Goal: Transaction & Acquisition: Purchase product/service

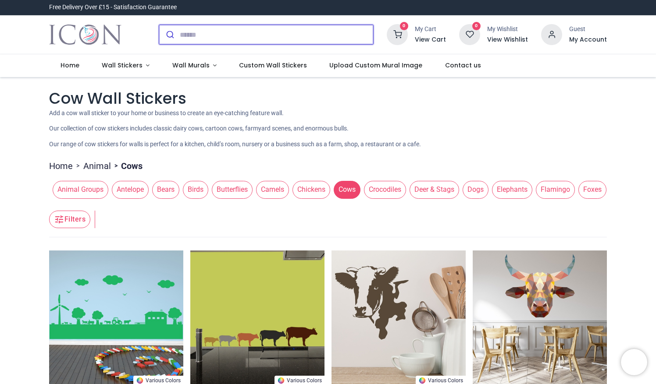
click at [184, 35] on input "search" at bounding box center [276, 34] width 193 height 19
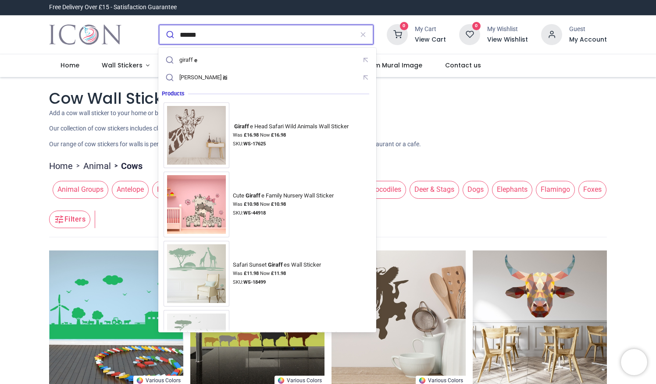
type input "******"
click at [159, 25] on button "submit" at bounding box center [169, 34] width 21 height 19
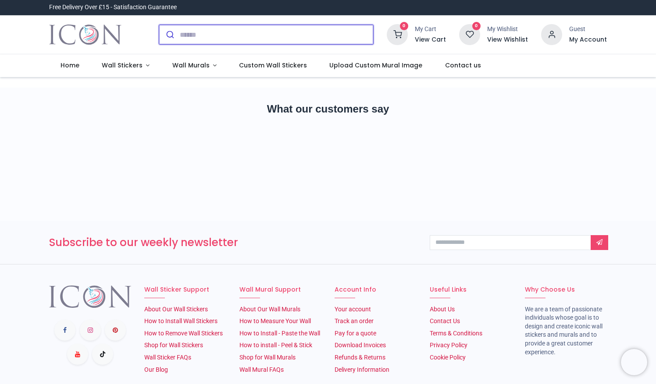
click at [232, 31] on input "search" at bounding box center [276, 34] width 193 height 19
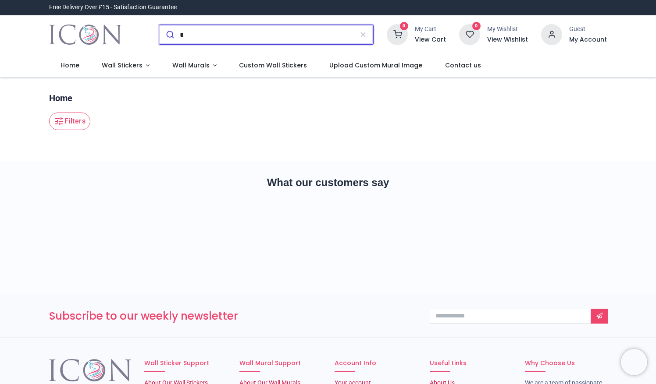
type input "**"
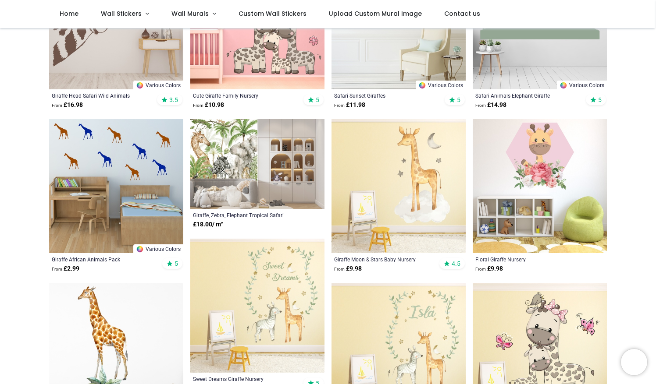
scroll to position [179, 0]
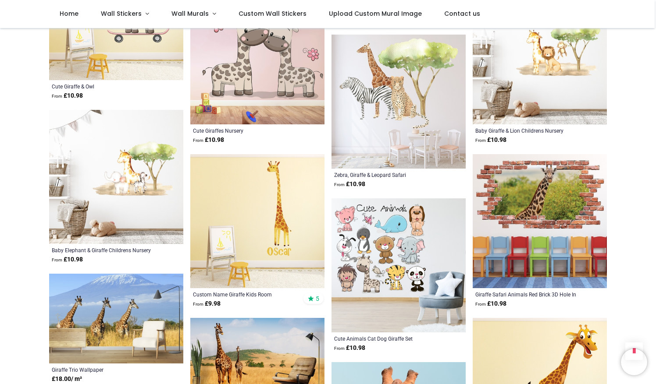
scroll to position [1906, 0]
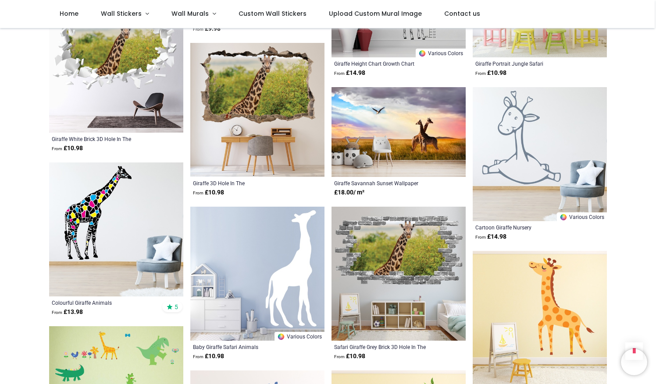
scroll to position [2627, 0]
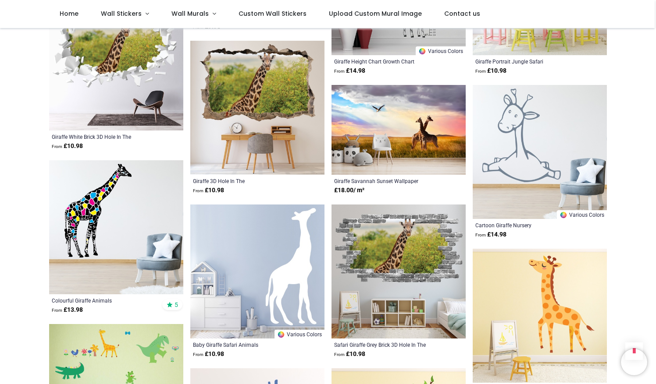
click at [79, 214] on img at bounding box center [116, 227] width 134 height 134
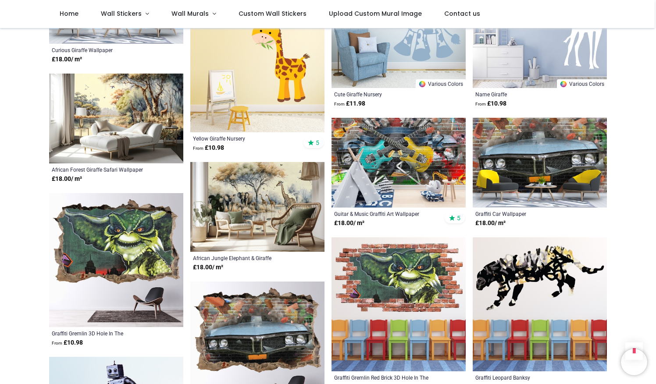
scroll to position [3489, 0]
click at [514, 281] on img at bounding box center [539, 304] width 134 height 134
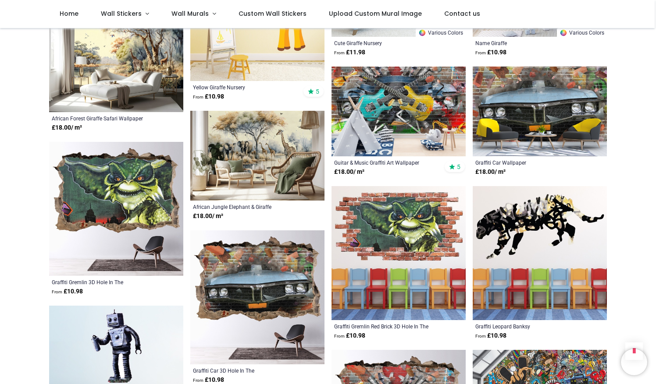
scroll to position [3542, 0]
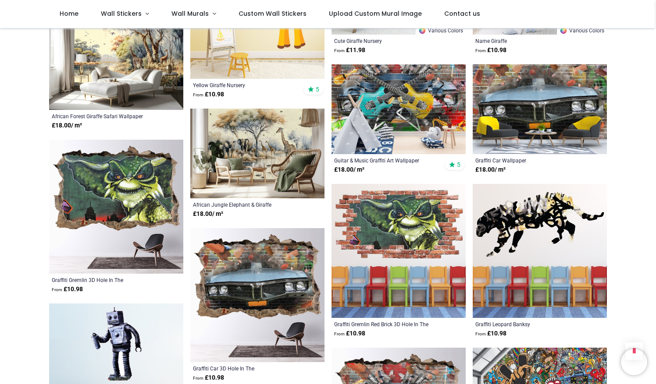
click at [528, 216] on img at bounding box center [539, 251] width 134 height 134
click at [525, 219] on img at bounding box center [539, 251] width 134 height 134
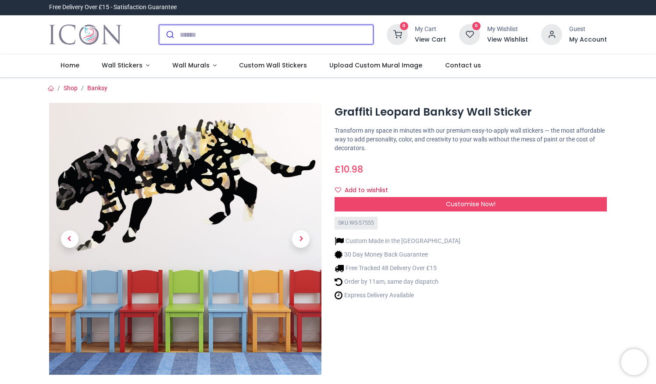
click at [195, 33] on input "search" at bounding box center [276, 34] width 193 height 19
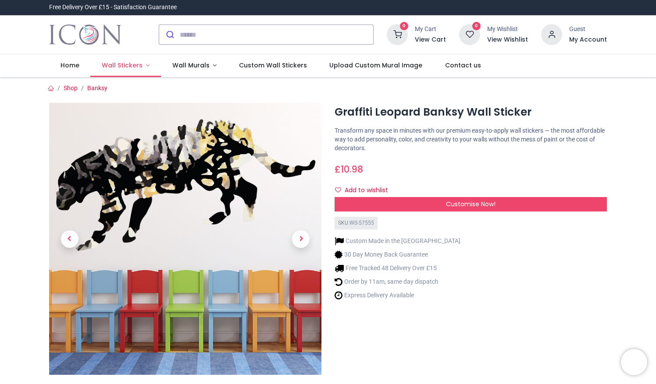
click at [126, 70] on link "Wall Stickers" at bounding box center [125, 65] width 71 height 23
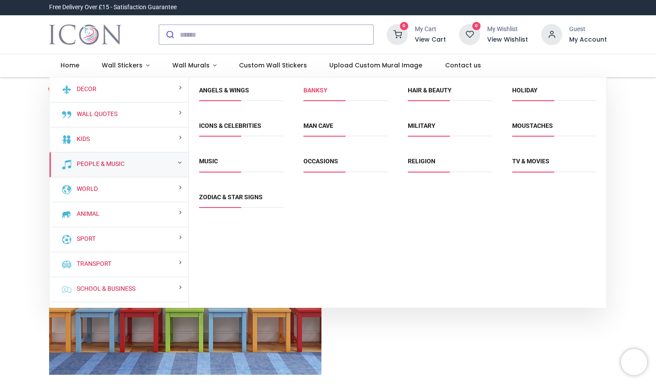
click at [309, 88] on link "Banksy" at bounding box center [315, 90] width 24 height 7
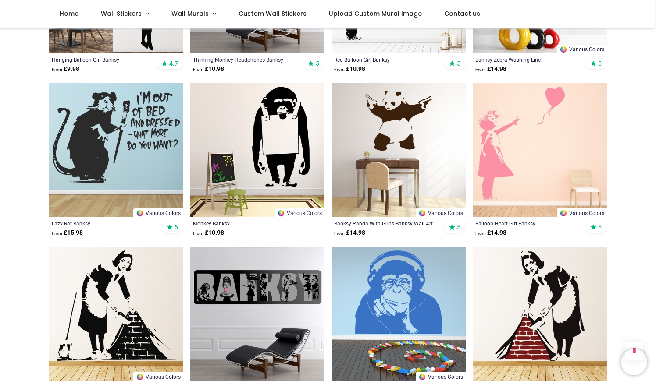
scroll to position [1436, 0]
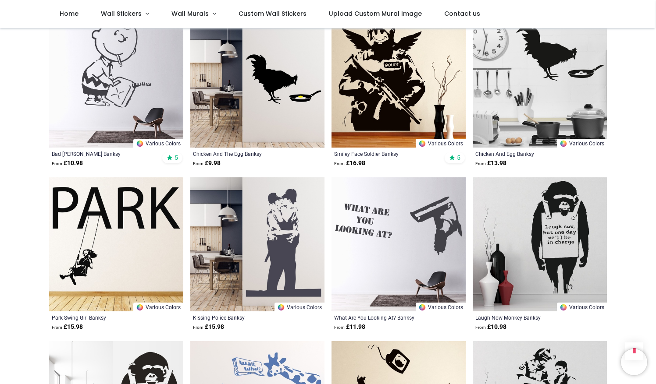
scroll to position [1994, 0]
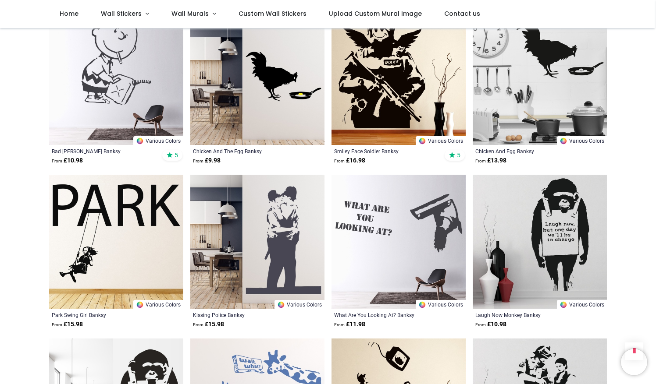
click at [111, 255] on img at bounding box center [116, 242] width 134 height 134
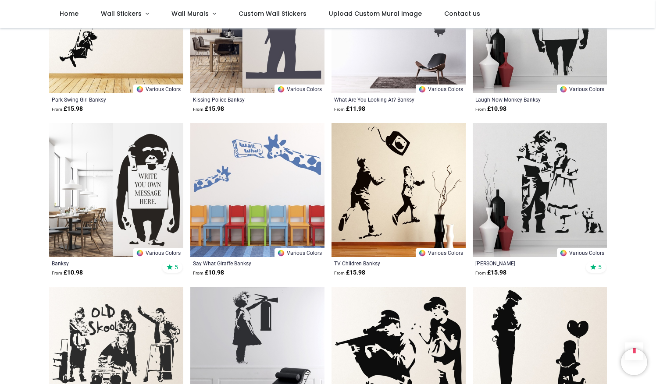
scroll to position [2384, 0]
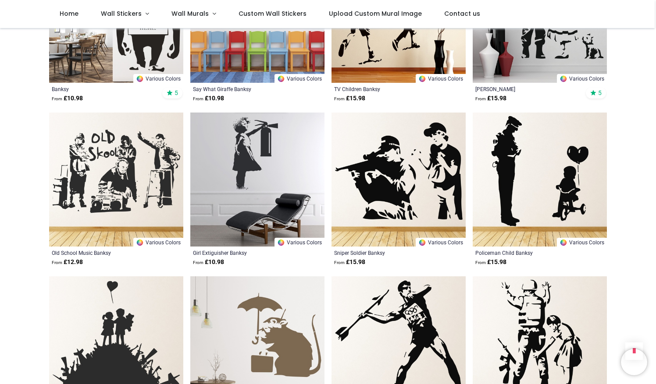
click at [99, 179] on img at bounding box center [116, 180] width 134 height 134
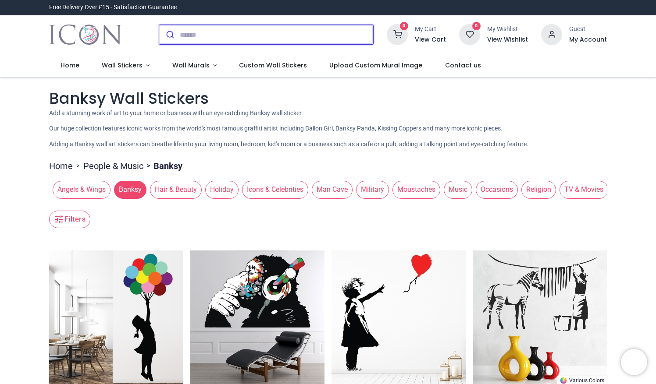
click at [236, 30] on input "search" at bounding box center [276, 34] width 193 height 19
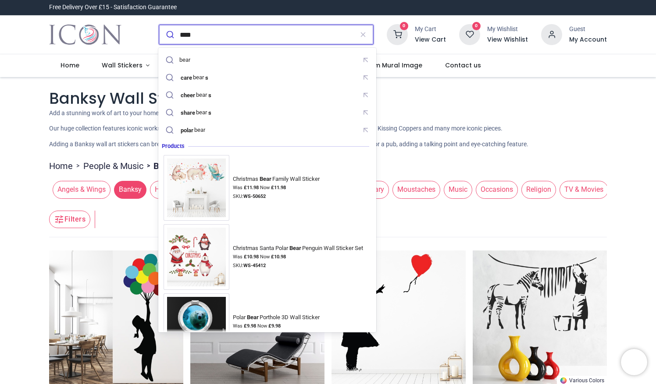
type input "****"
click at [159, 25] on button "submit" at bounding box center [169, 34] width 21 height 19
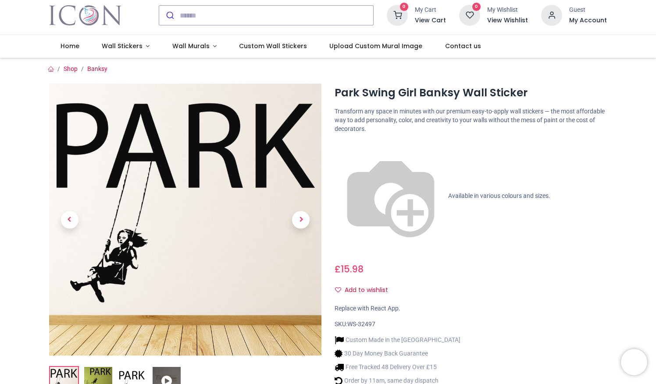
scroll to position [19, 0]
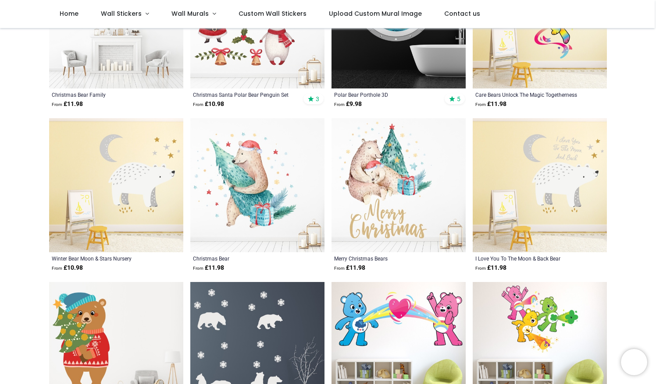
scroll to position [258, 0]
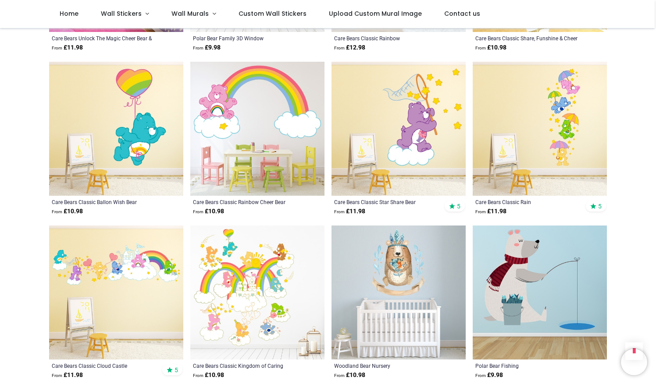
scroll to position [994, 0]
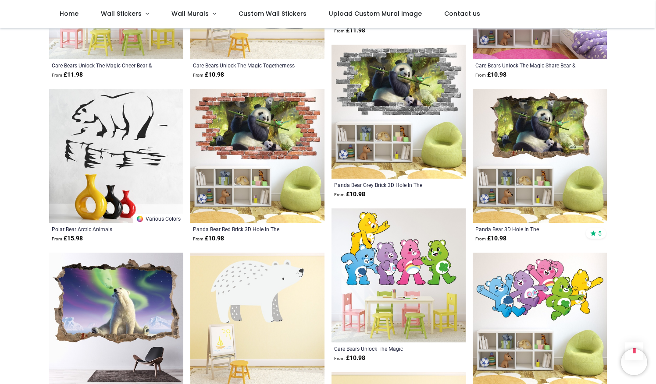
scroll to position [1517, 0]
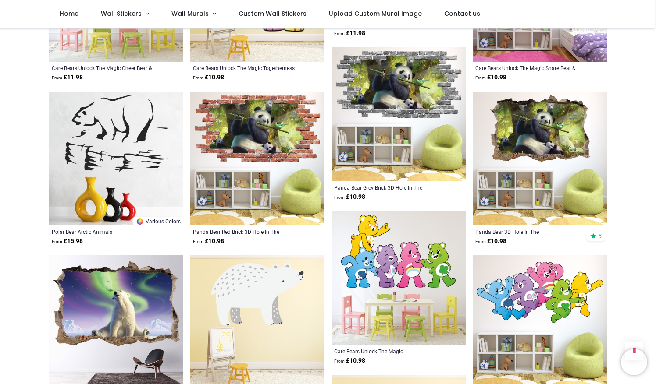
click at [238, 153] on img at bounding box center [257, 159] width 134 height 134
click at [251, 166] on img at bounding box center [257, 159] width 134 height 134
click at [240, 144] on img at bounding box center [257, 159] width 134 height 134
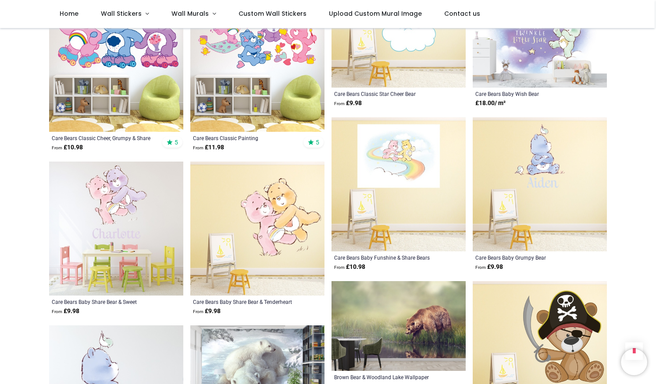
scroll to position [2175, 0]
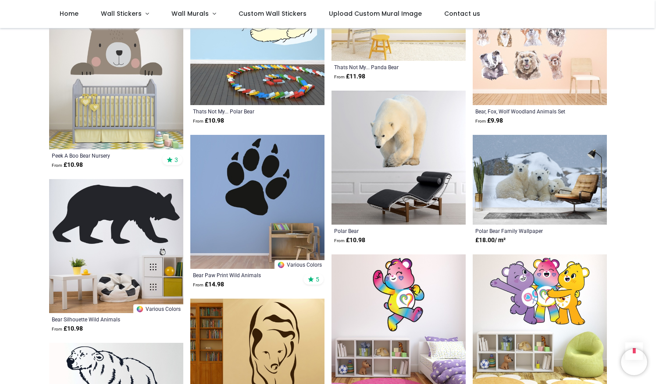
scroll to position [2638, 0]
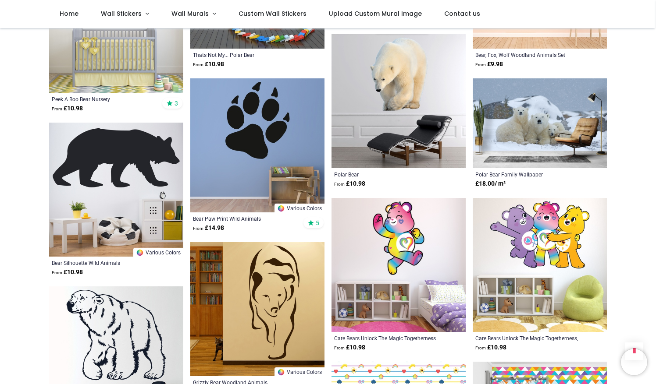
click at [131, 245] on img at bounding box center [116, 190] width 134 height 134
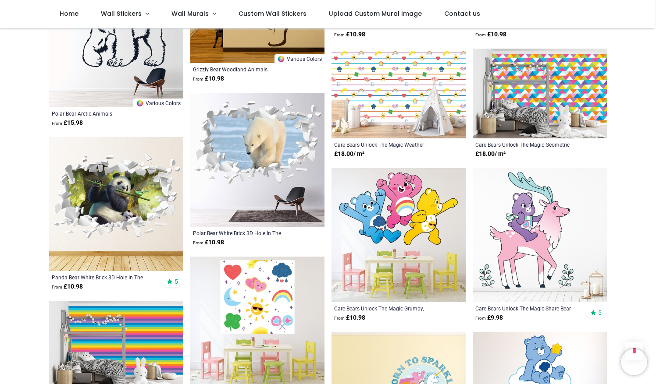
scroll to position [3198, 0]
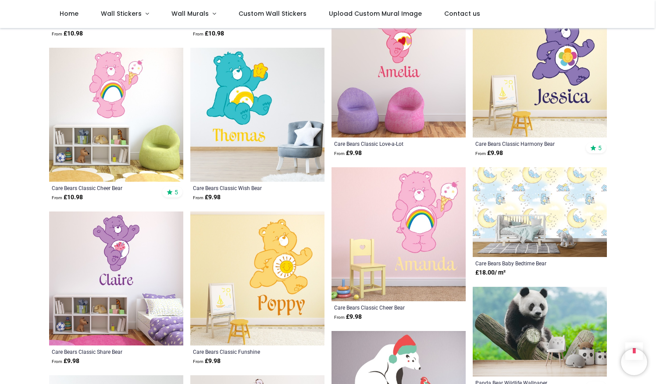
scroll to position [3871, 0]
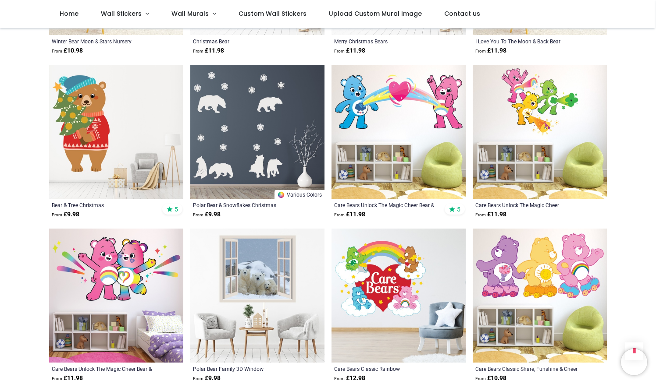
scroll to position [351, 0]
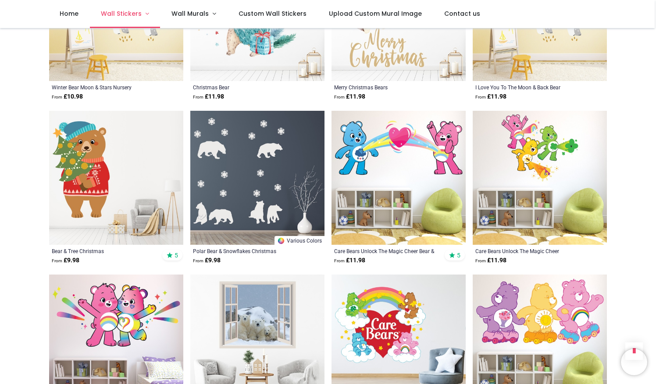
click at [140, 14] on span "Wall Stickers" at bounding box center [122, 13] width 43 height 9
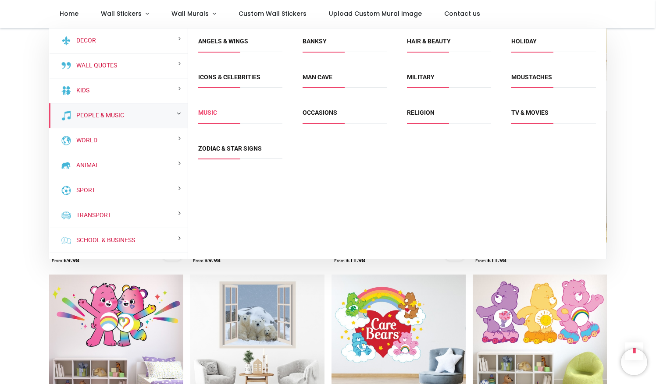
click at [209, 113] on link "Music" at bounding box center [207, 112] width 19 height 7
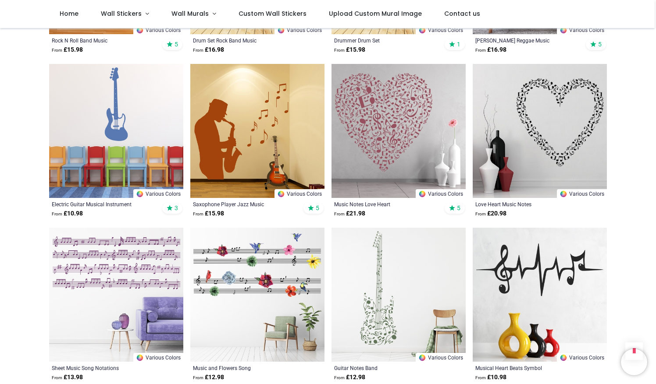
scroll to position [630, 0]
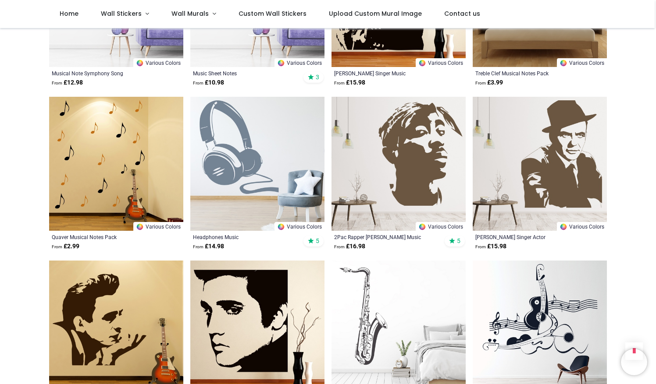
scroll to position [1106, 0]
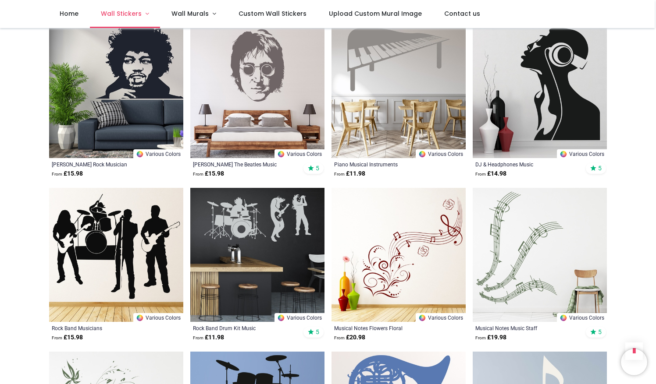
scroll to position [3427, 0]
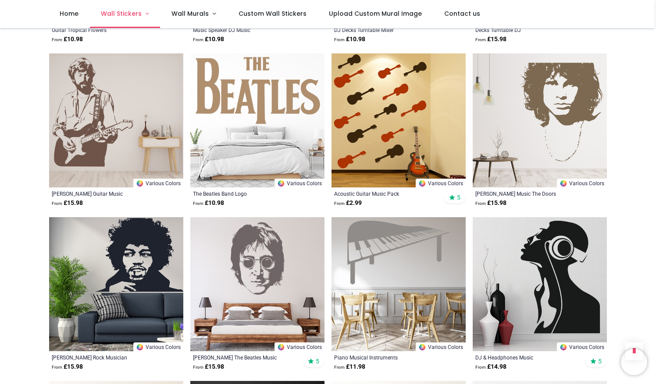
click at [142, 8] on link "Wall Stickers" at bounding box center [125, 14] width 71 height 28
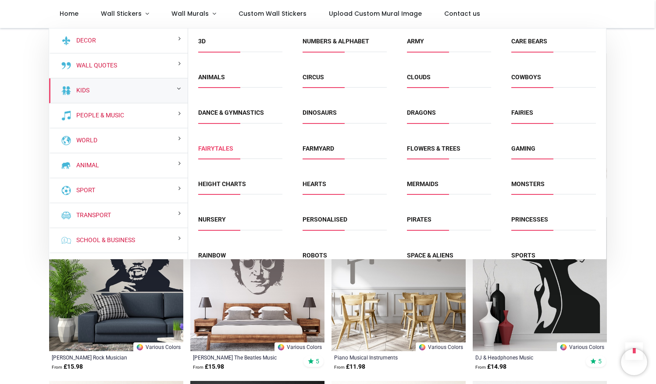
click at [220, 152] on link "Fairytales" at bounding box center [215, 148] width 35 height 7
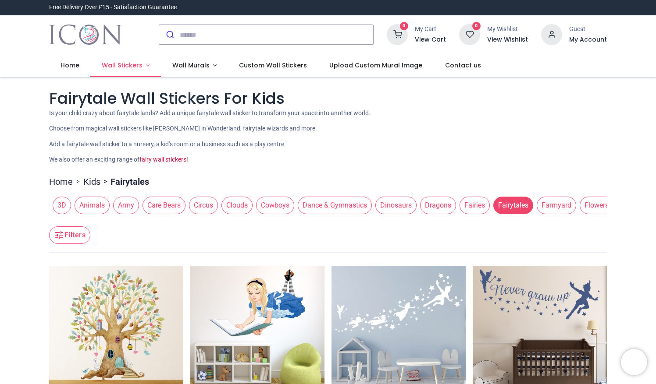
click at [135, 64] on span "Wall Stickers" at bounding box center [122, 65] width 41 height 9
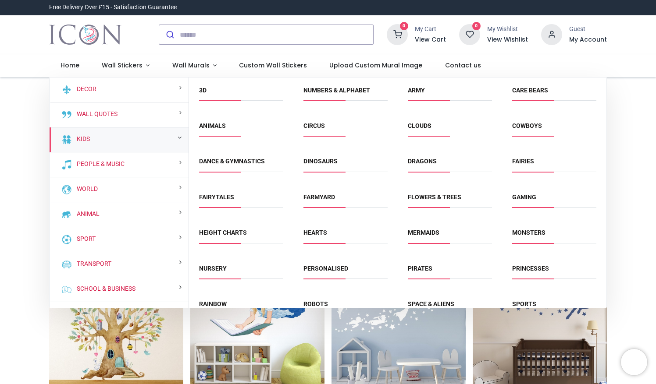
click at [308, 202] on span "Farmyard" at bounding box center [345, 200] width 84 height 14
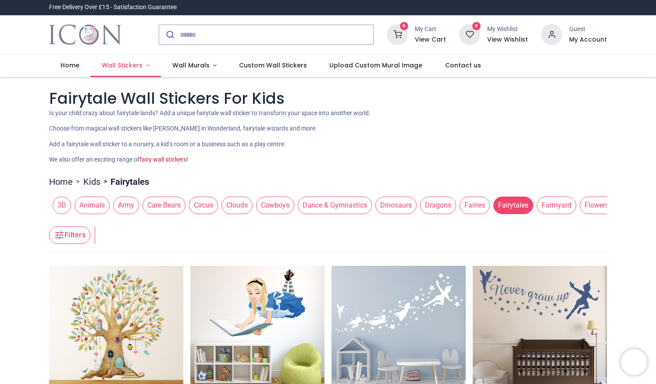
click at [124, 66] on span "Wall Stickers" at bounding box center [122, 65] width 41 height 9
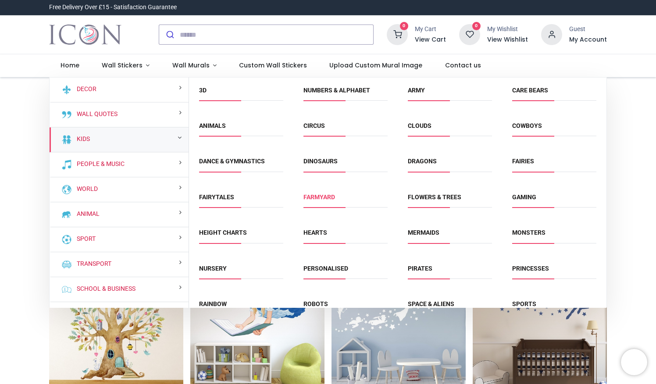
click at [322, 198] on link "Farmyard" at bounding box center [319, 197] width 32 height 7
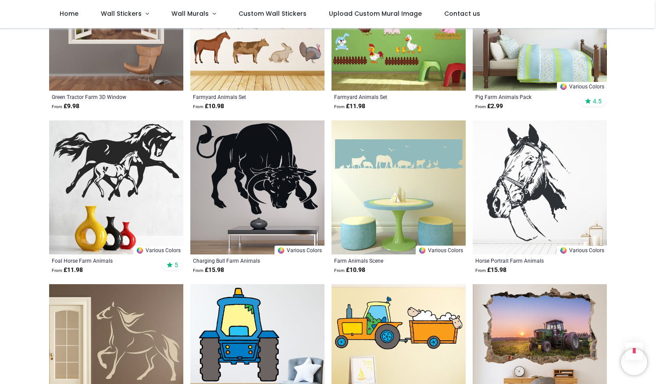
scroll to position [879, 0]
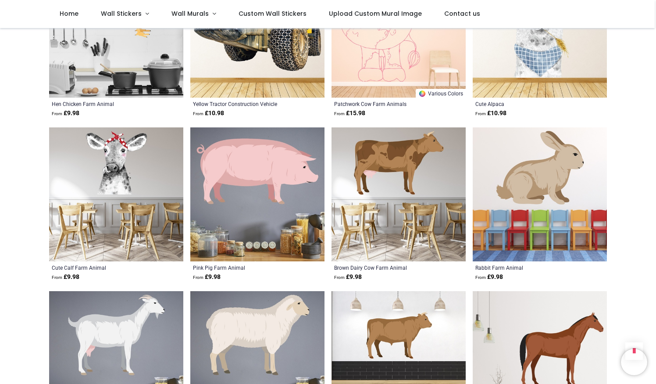
scroll to position [1686, 0]
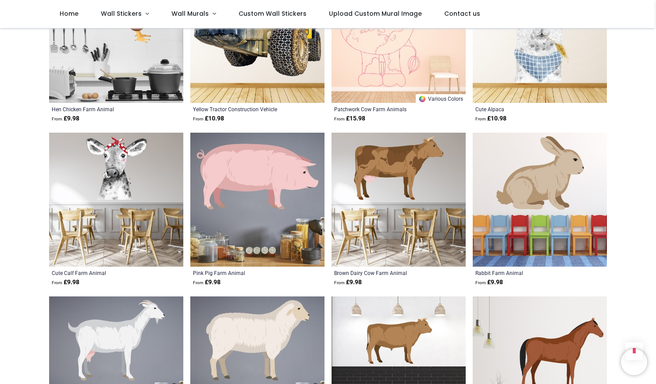
click at [108, 161] on img at bounding box center [116, 200] width 134 height 134
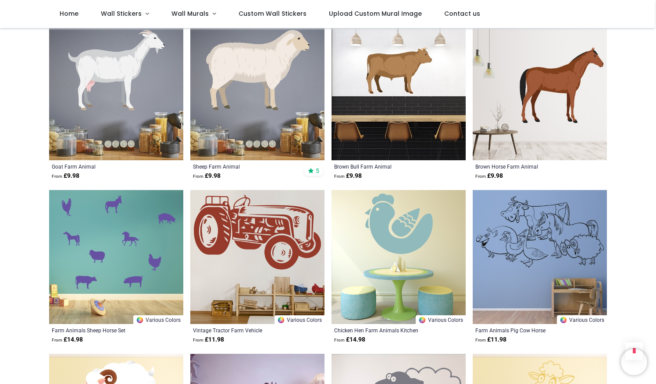
scroll to position [1956, 0]
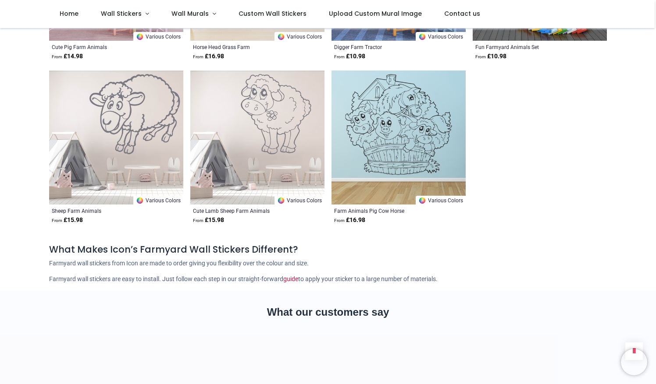
scroll to position [2584, 0]
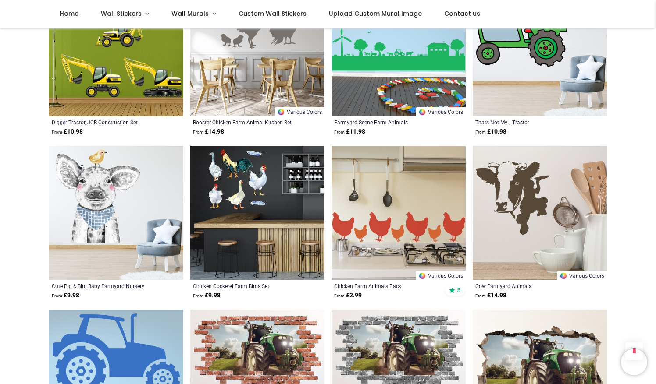
scroll to position [311, 0]
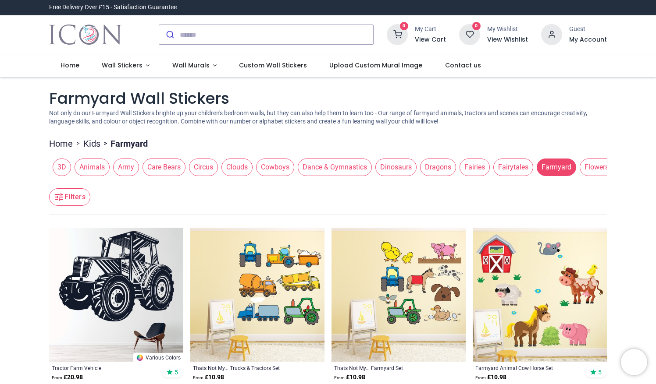
click at [96, 146] on link "Kids" at bounding box center [91, 144] width 17 height 12
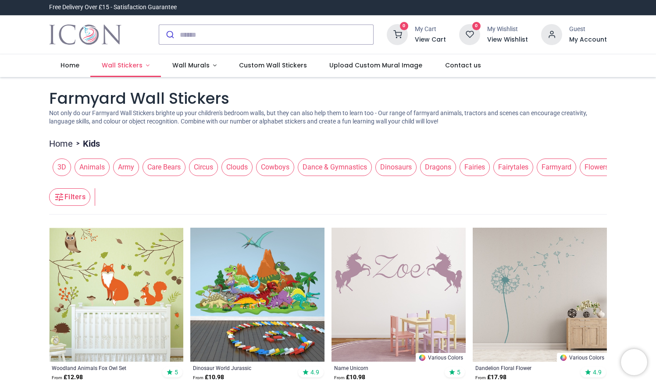
click at [141, 68] on link "Wall Stickers" at bounding box center [125, 65] width 71 height 23
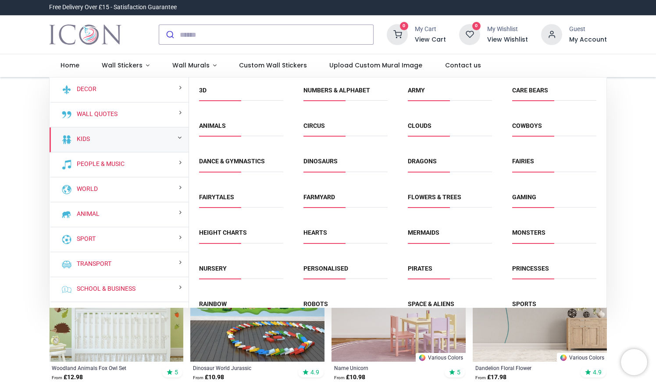
scroll to position [0, 0]
